Goal: Navigation & Orientation: Find specific page/section

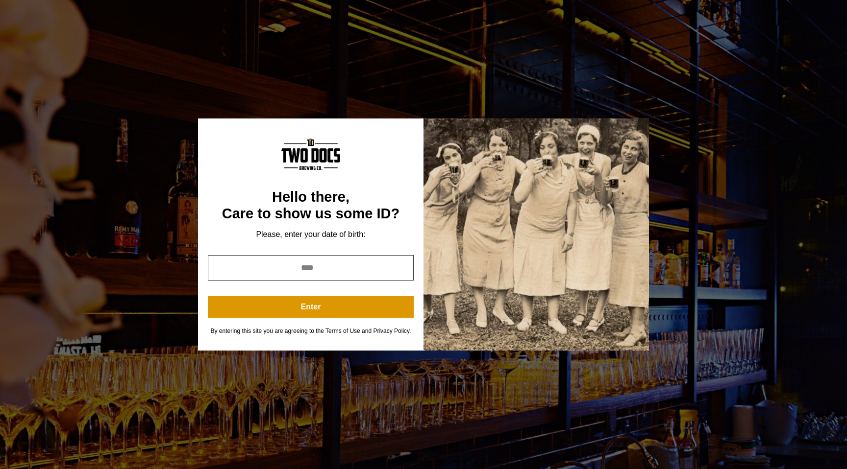
click at [356, 260] on input "year" at bounding box center [311, 267] width 206 height 25
type input "****"
click at [313, 318] on div "Hello there, Care to show us some ID? Please, enter your date of birth: **** En…" at bounding box center [310, 235] width 225 height 232
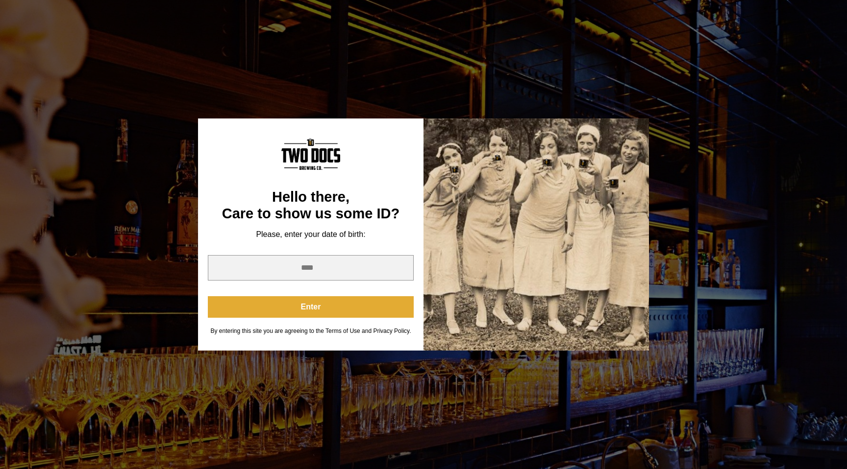
click at [314, 314] on button "Enter" at bounding box center [311, 307] width 206 height 22
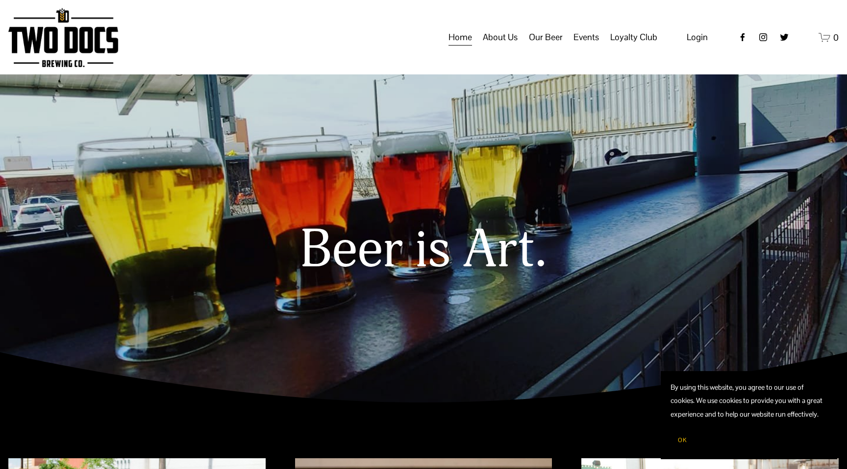
click at [0, 0] on span "Taproom Menu" at bounding box center [0, 0] width 0 height 0
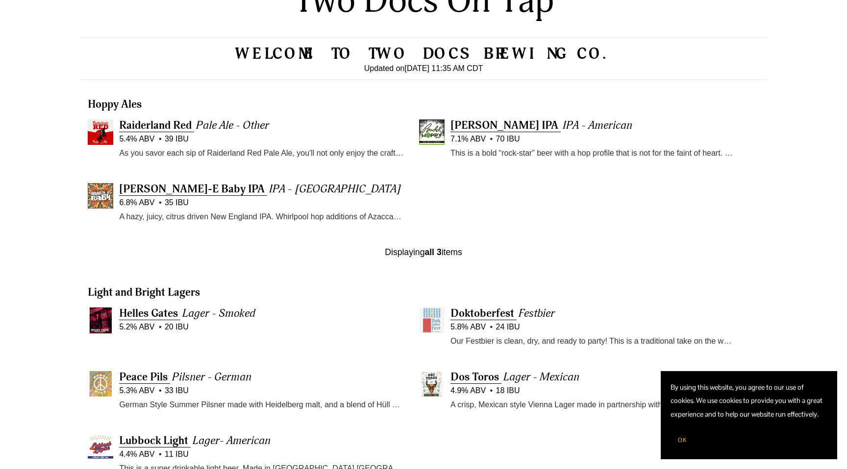
scroll to position [362, 0]
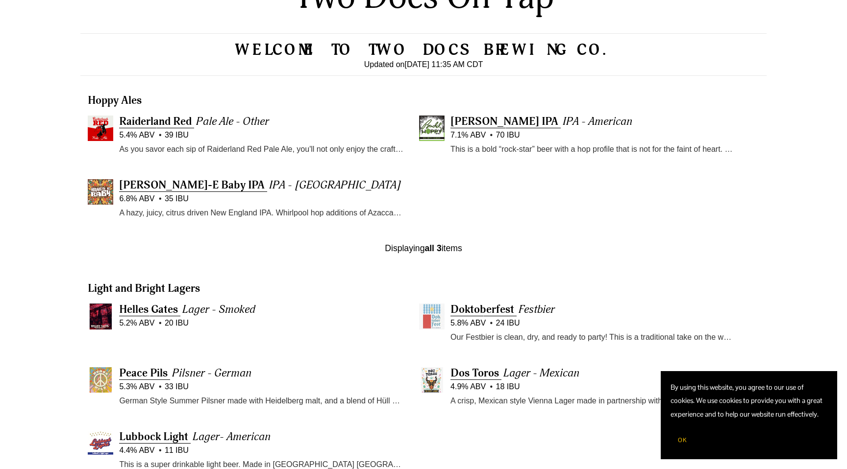
click at [685, 442] on span "OK" at bounding box center [682, 441] width 9 height 8
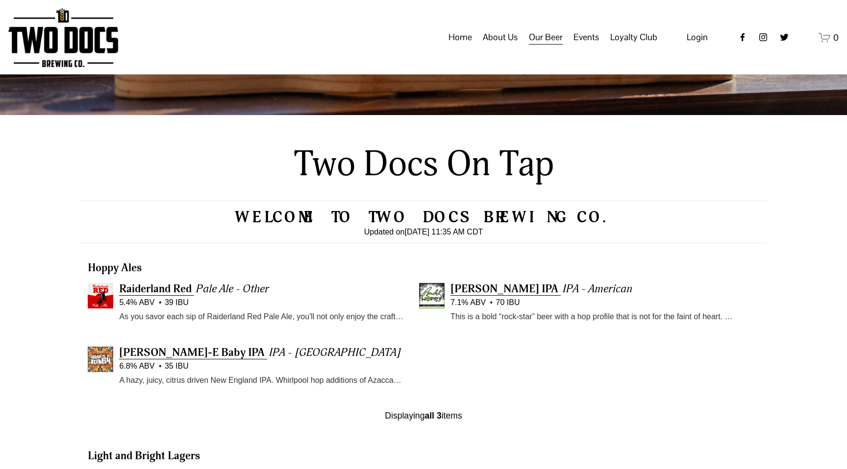
scroll to position [194, 0]
drag, startPoint x: 485, startPoint y: 234, endPoint x: 364, endPoint y: 222, distance: 121.0
click at [364, 222] on div "Welcome to Two Docs Brewing Co. Updated on Sep 29, 11:35 AM CDT" at bounding box center [423, 223] width 686 height 42
click at [507, 244] on div "Hoppy Ales Raiderland Red Pale Ale - Other 5.4% ABV 39 IBU More Info ▸ As you s…" at bounding box center [423, 338] width 686 height 188
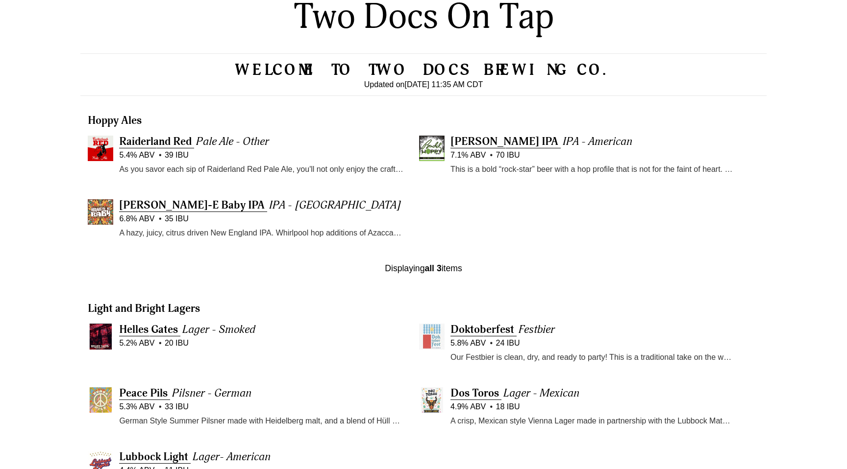
scroll to position [345, 0]
